Goal: Information Seeking & Learning: Learn about a topic

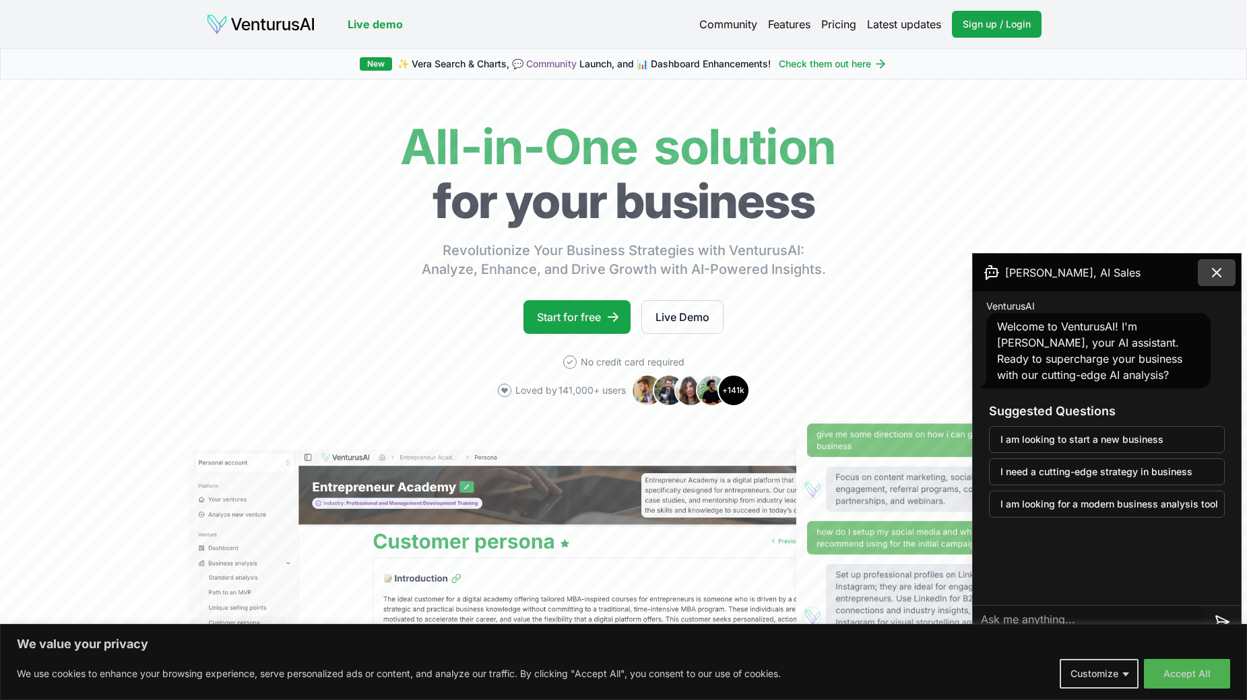
click at [1219, 275] on icon at bounding box center [1216, 273] width 8 height 8
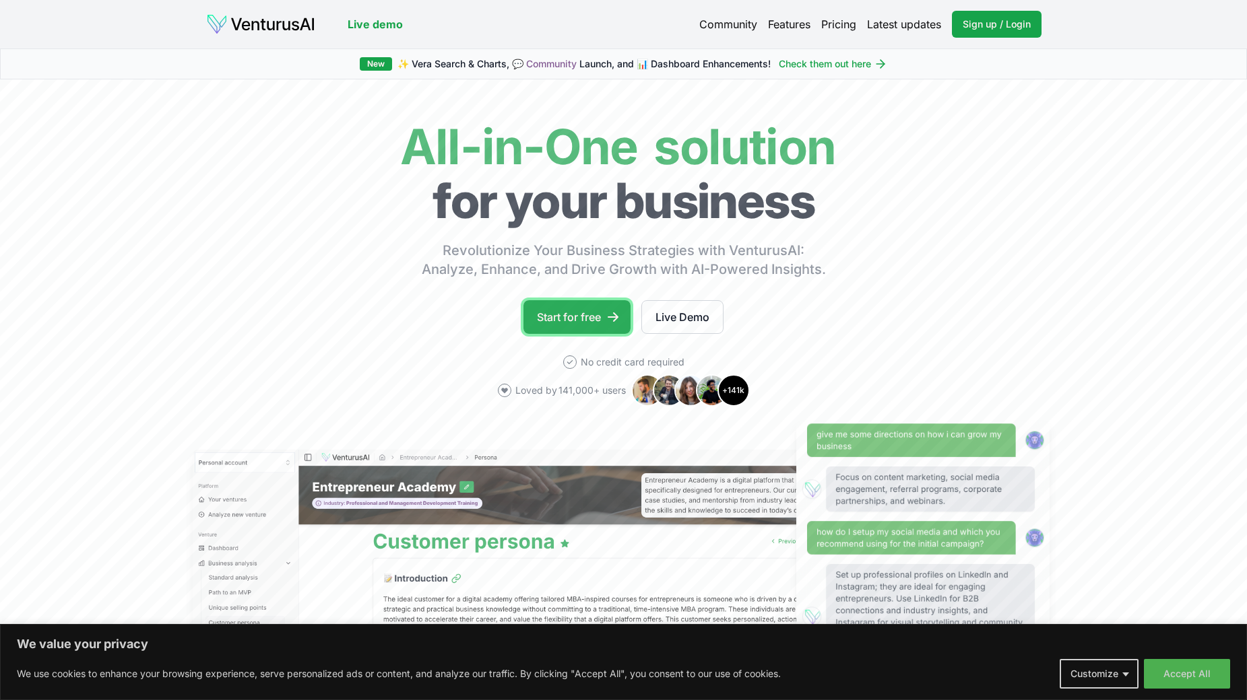
click at [571, 325] on link "Start for free" at bounding box center [576, 317] width 107 height 34
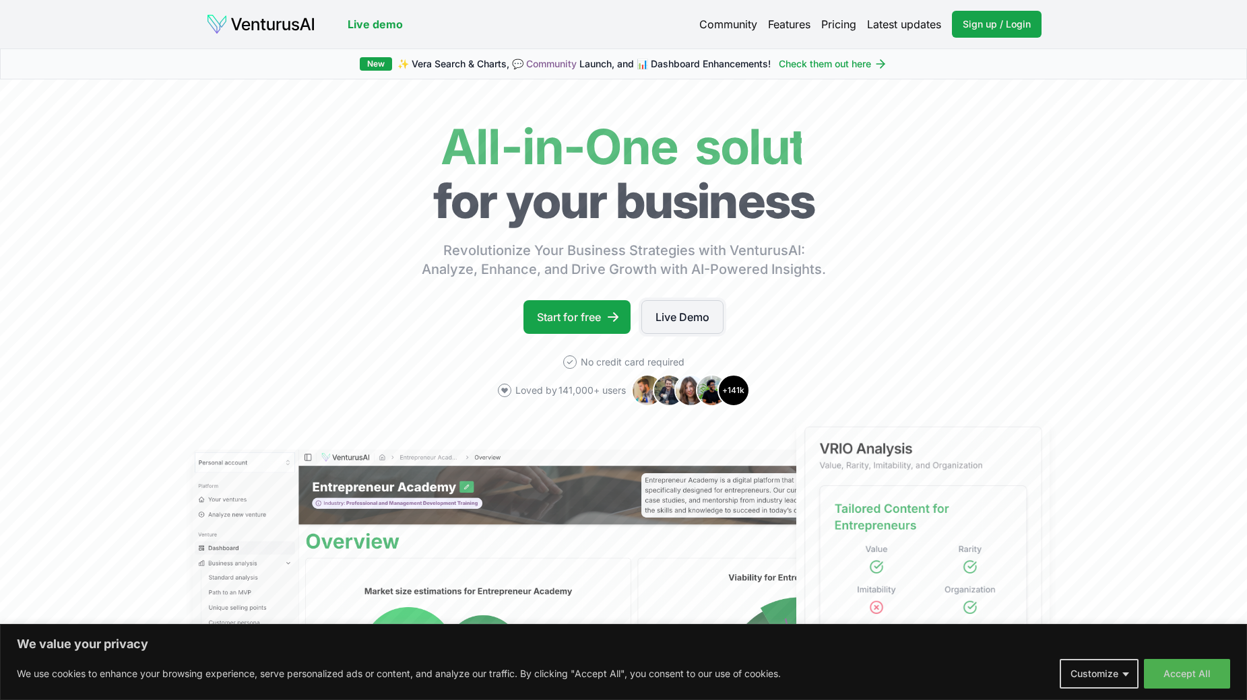
click at [702, 322] on link "Live Demo" at bounding box center [682, 317] width 82 height 34
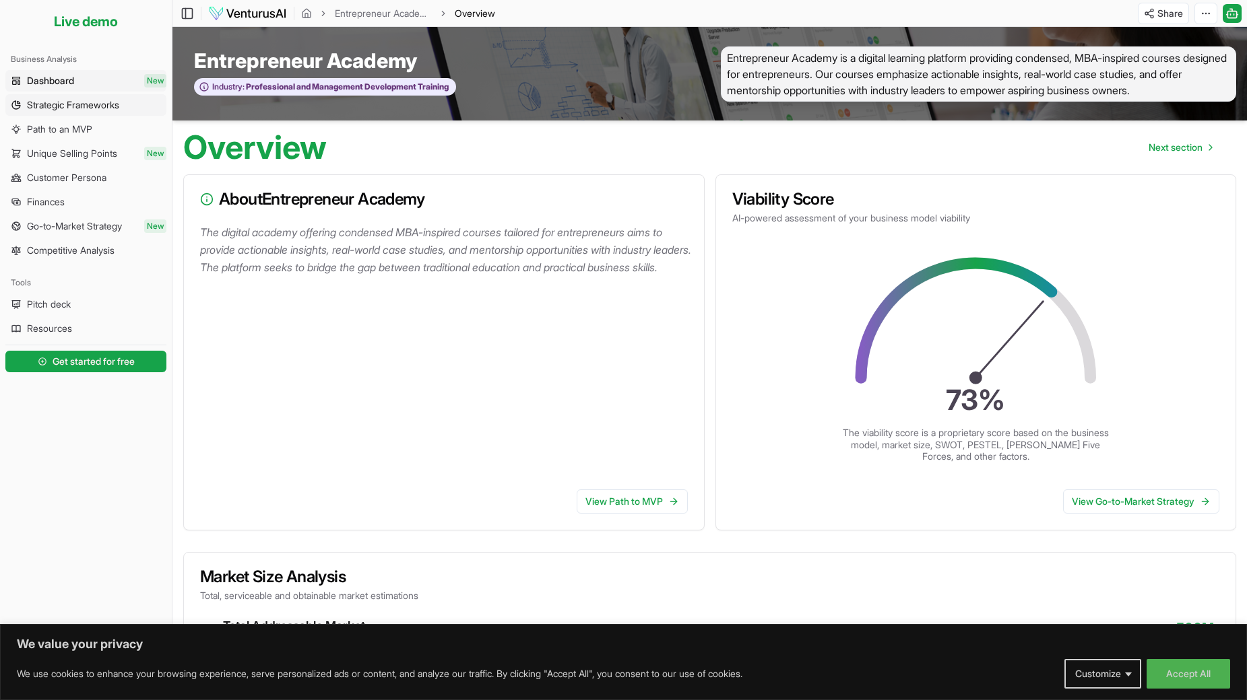
click at [87, 109] on span "Strategic Frameworks" at bounding box center [73, 104] width 92 height 13
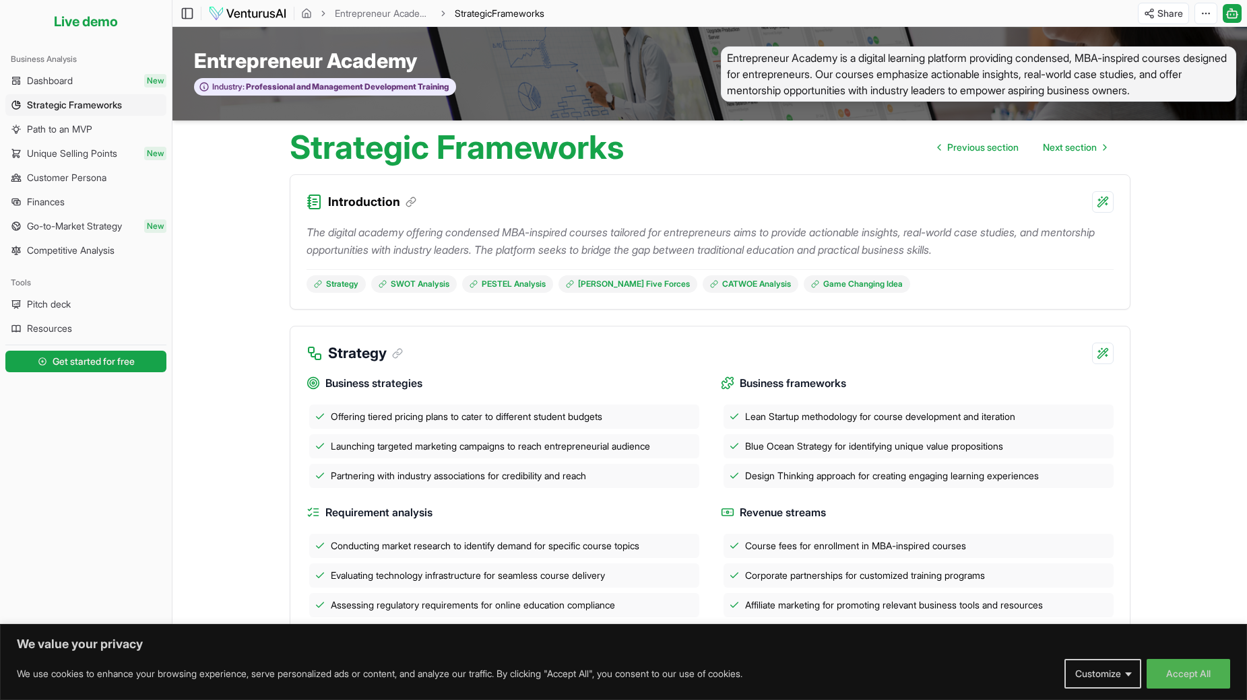
click at [391, 242] on p "The digital academy offering condensed MBA-inspired courses tailored for entrep…" at bounding box center [709, 241] width 807 height 35
click at [395, 230] on p "The digital academy offering condensed MBA-inspired courses tailored for entrep…" at bounding box center [709, 241] width 807 height 35
click at [459, 198] on div "Introduction" at bounding box center [709, 194] width 839 height 38
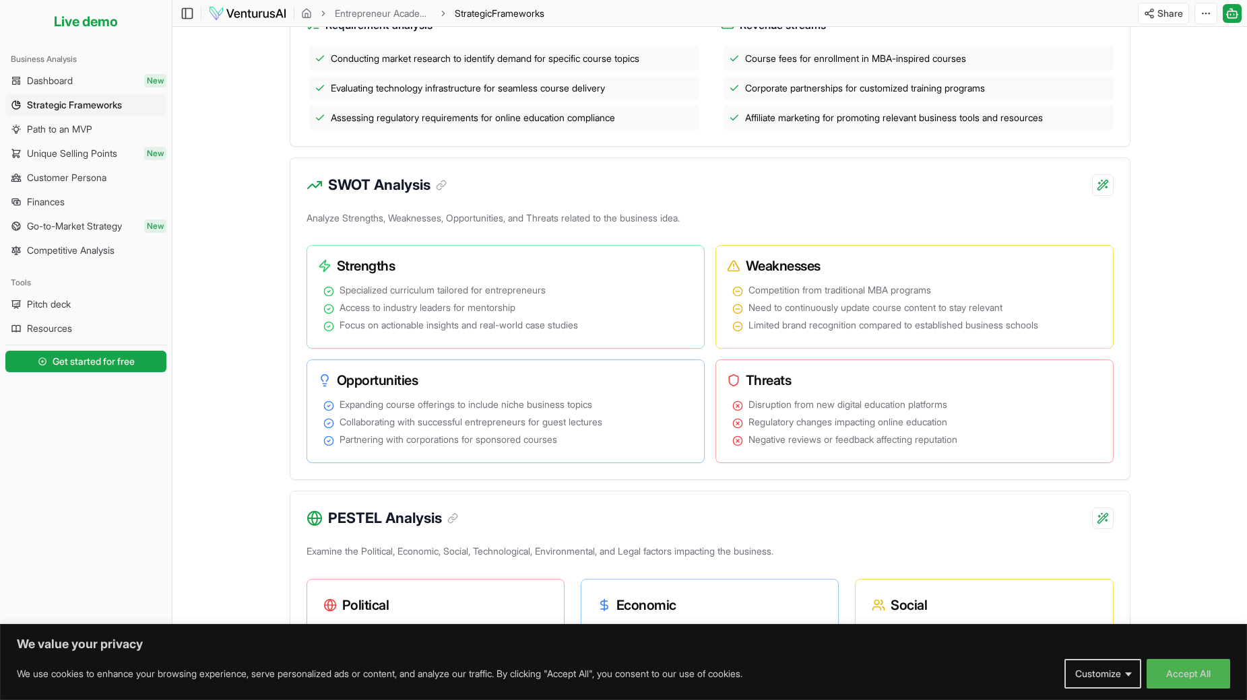
scroll to position [308, 0]
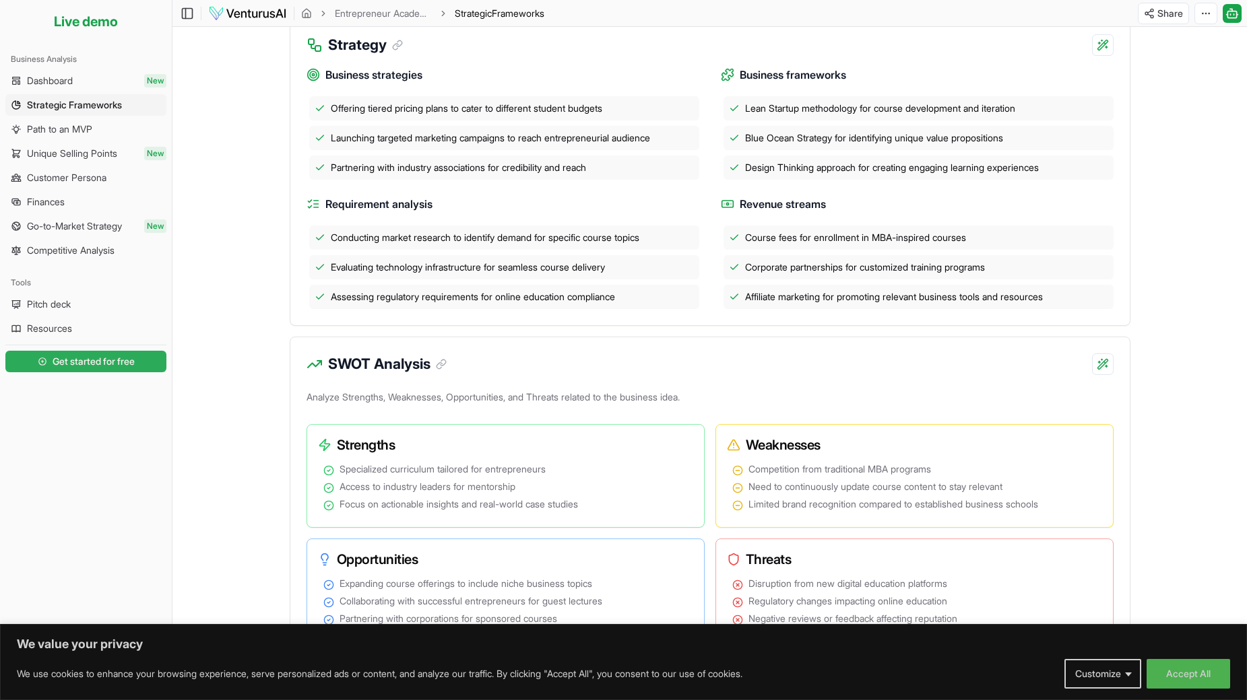
click at [137, 362] on link "Get started for free" at bounding box center [85, 361] width 161 height 27
